Goal: Task Accomplishment & Management: Manage account settings

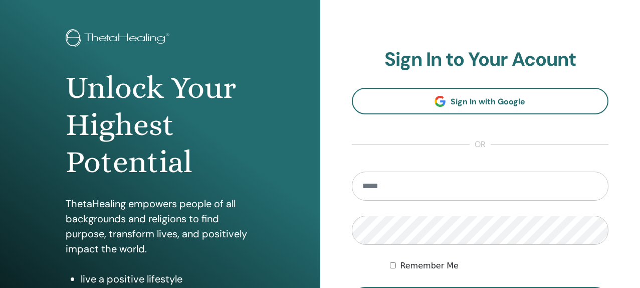
scroll to position [48, 0]
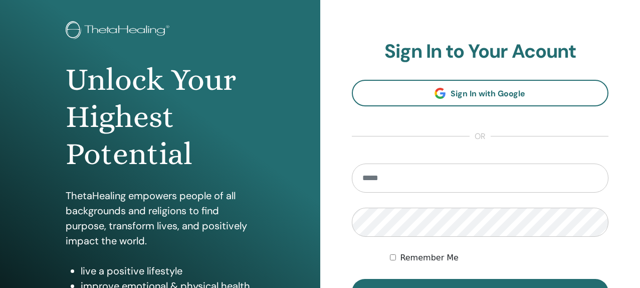
click at [454, 185] on input "email" at bounding box center [480, 177] width 257 height 29
type input "**********"
click at [480, 287] on button "Sign In" at bounding box center [480, 292] width 257 height 26
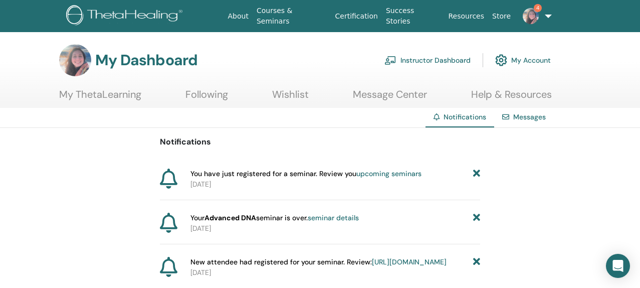
click at [455, 63] on link "Instructor Dashboard" at bounding box center [428, 60] width 86 height 22
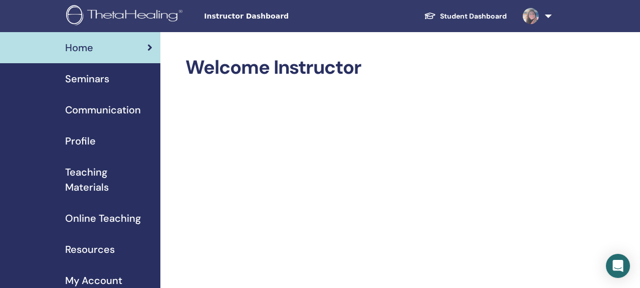
click at [104, 78] on span "Seminars" at bounding box center [87, 78] width 44 height 15
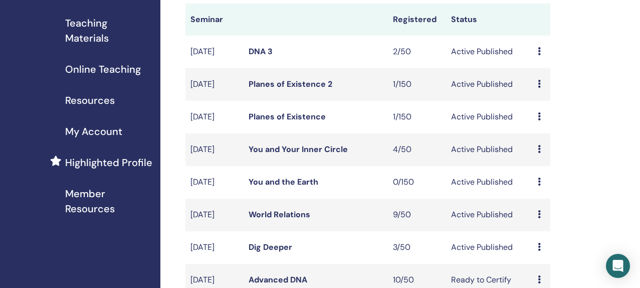
scroll to position [150, 0]
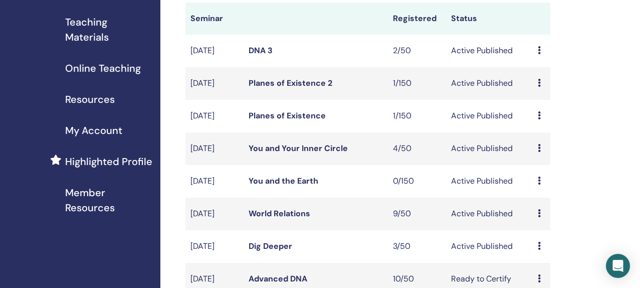
click at [311, 121] on link "Planes of Existence" at bounding box center [287, 115] width 77 height 11
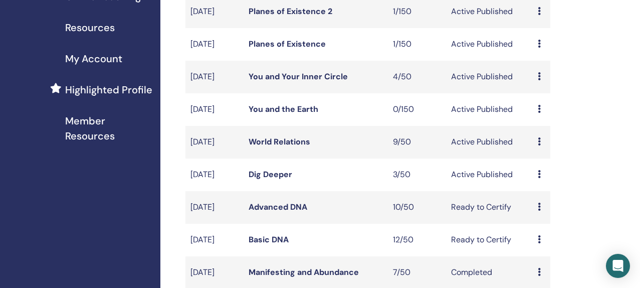
scroll to position [206, 0]
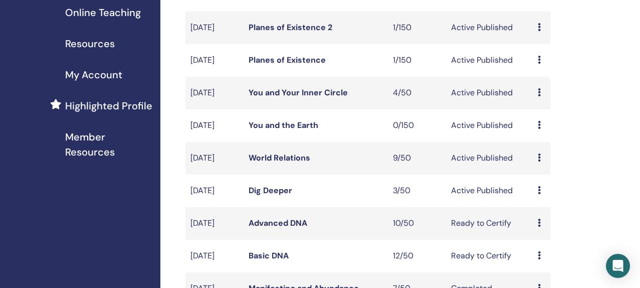
click at [295, 163] on link "World Relations" at bounding box center [280, 157] width 62 height 11
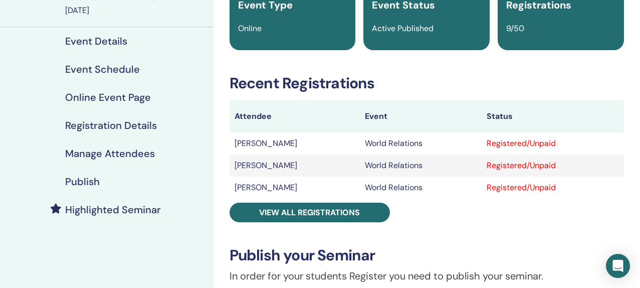
scroll to position [101, 0]
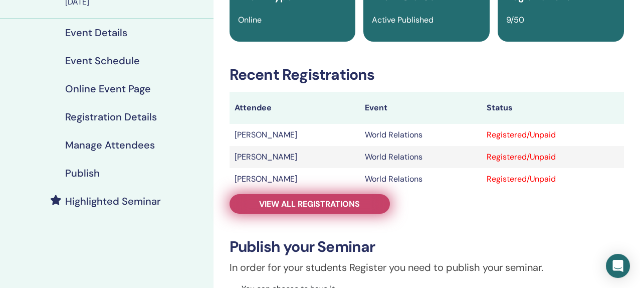
click at [307, 207] on span "View all registrations" at bounding box center [309, 204] width 101 height 11
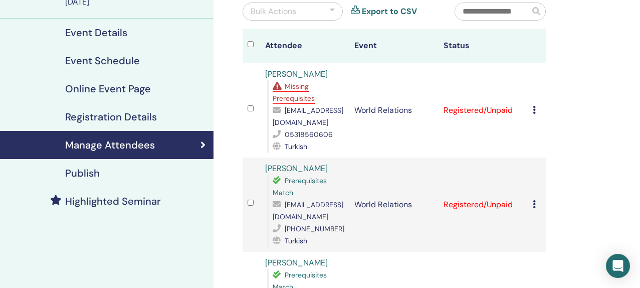
click at [294, 99] on span "Missing Prerequisites" at bounding box center [294, 92] width 42 height 21
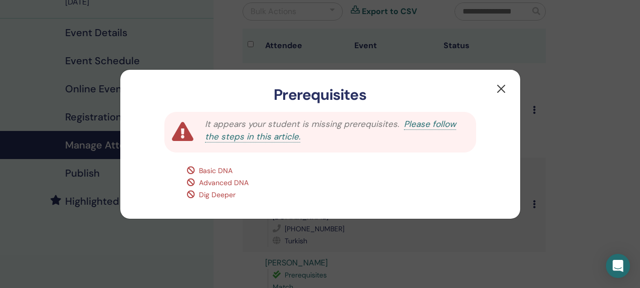
click at [502, 86] on button "button" at bounding box center [501, 89] width 16 height 16
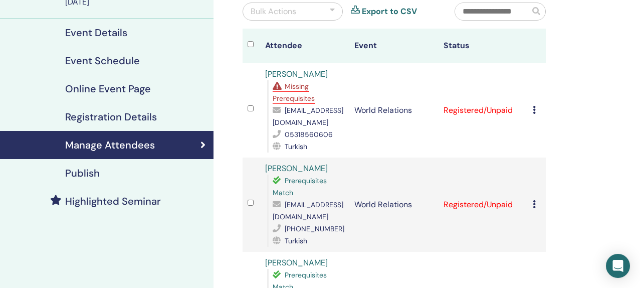
click at [303, 101] on span "Missing Prerequisites" at bounding box center [294, 92] width 42 height 21
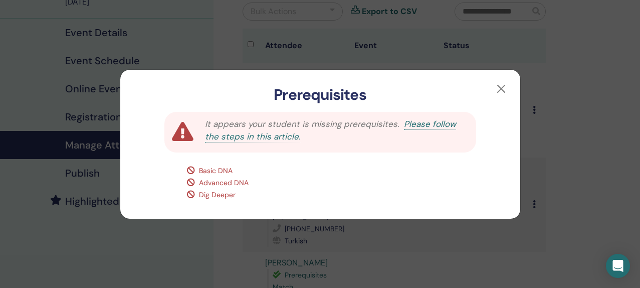
click at [338, 158] on div "It appears your student is missing prerequisites. Please follow the steps in th…" at bounding box center [320, 161] width 400 height 115
click at [500, 88] on button "button" at bounding box center [501, 89] width 16 height 16
